Goal: Task Accomplishment & Management: Complete application form

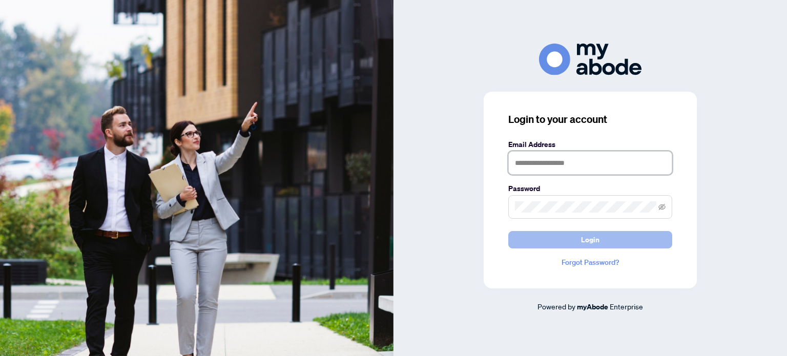
type input "**********"
drag, startPoint x: 560, startPoint y: 239, endPoint x: 549, endPoint y: 236, distance: 11.2
click at [558, 239] on button "Login" at bounding box center [590, 239] width 164 height 17
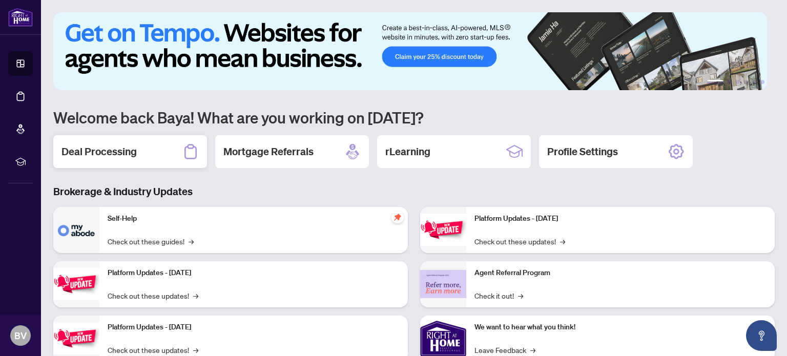
click at [131, 156] on h2 "Deal Processing" at bounding box center [98, 152] width 75 height 14
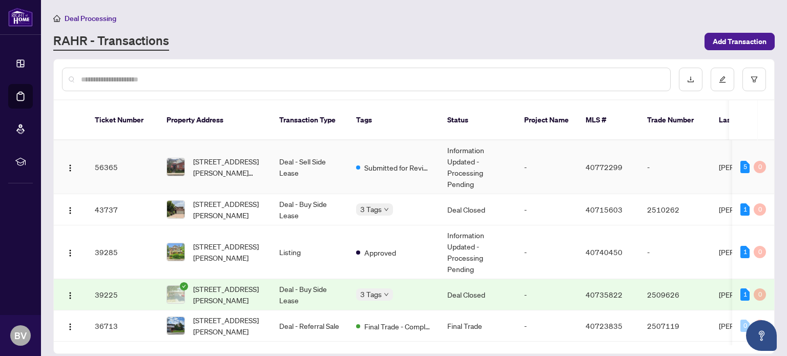
click at [188, 161] on div "[STREET_ADDRESS][PERSON_NAME][PERSON_NAME]" at bounding box center [215, 167] width 96 height 23
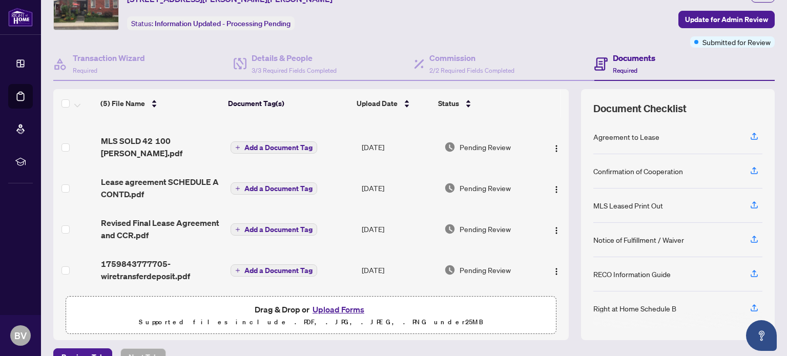
scroll to position [72, 0]
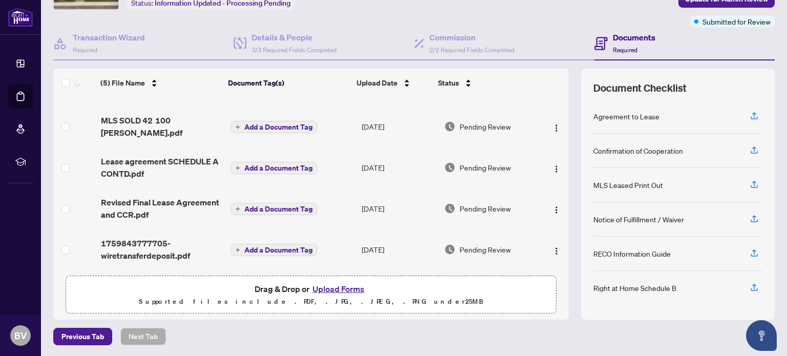
click at [323, 287] on button "Upload Forms" at bounding box center [339, 288] width 58 height 13
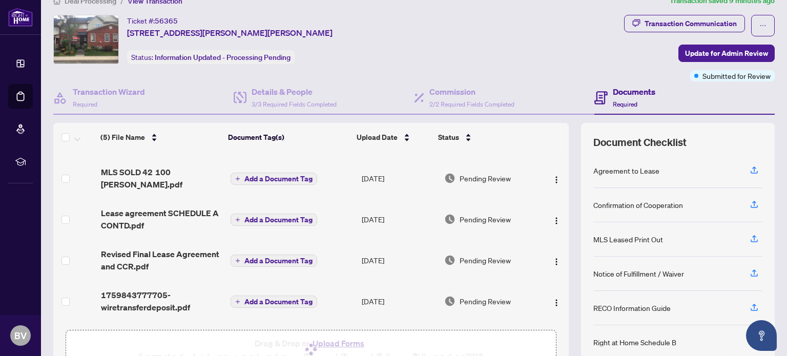
scroll to position [0, 0]
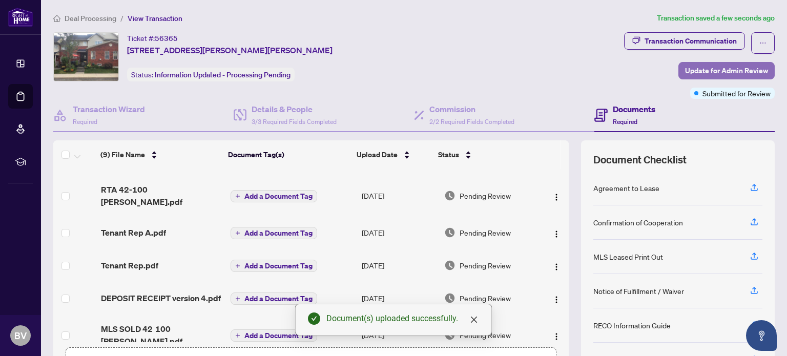
click at [689, 74] on span "Update for Admin Review" at bounding box center [726, 71] width 83 height 16
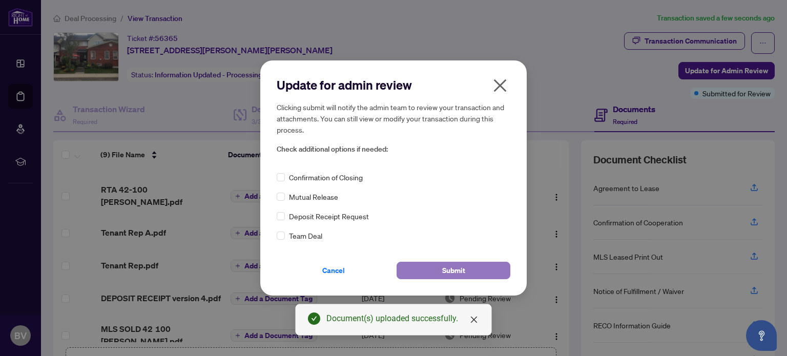
click at [414, 272] on button "Submit" at bounding box center [454, 270] width 114 height 17
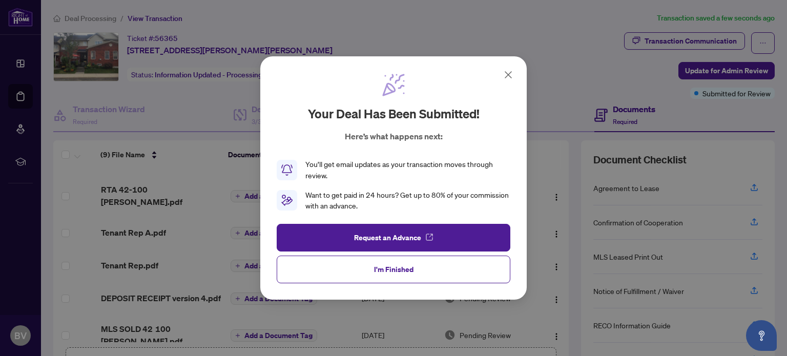
click at [507, 75] on icon at bounding box center [508, 75] width 12 height 12
